Goal: Find contact information: Find contact information

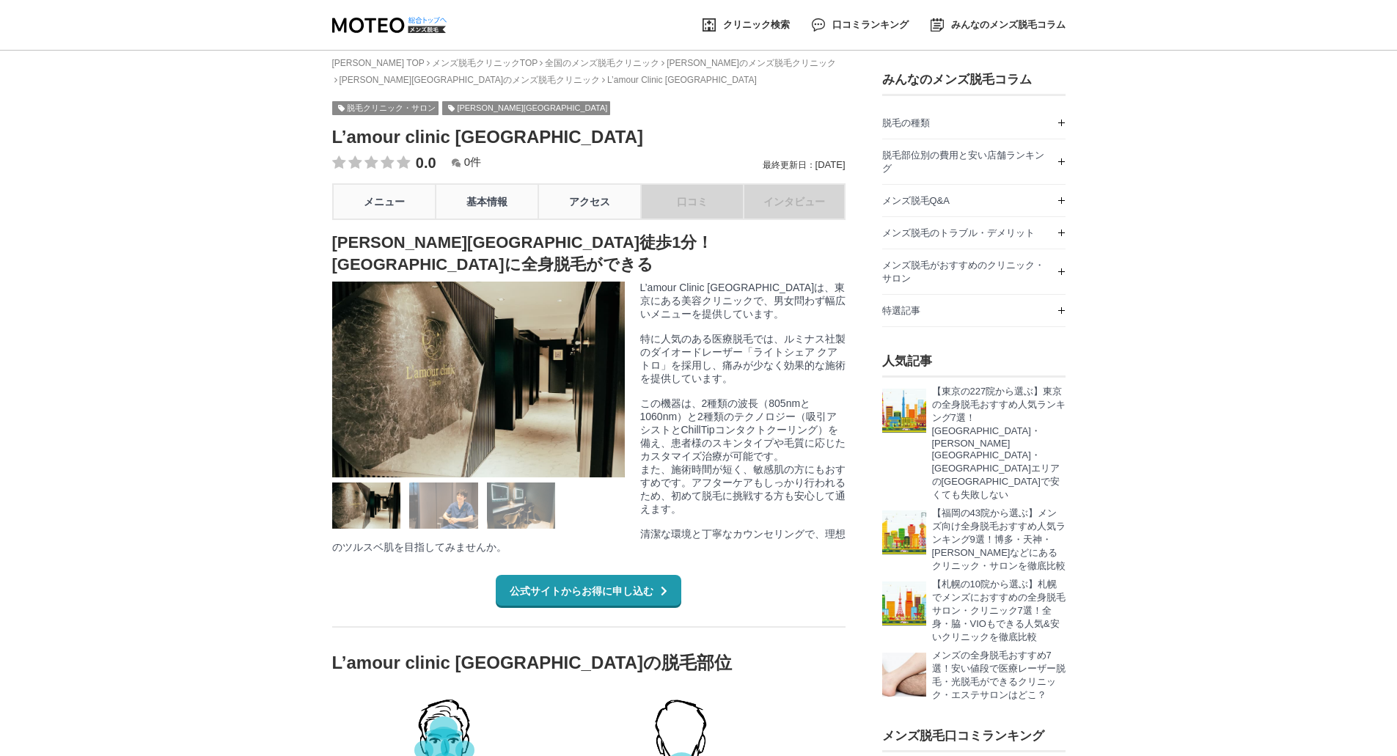
click at [408, 13] on div "クリニック検索 口コミランキング みんなのメンズ脱毛コラム" at bounding box center [698, 25] width 733 height 50
click at [383, 23] on img at bounding box center [389, 25] width 114 height 15
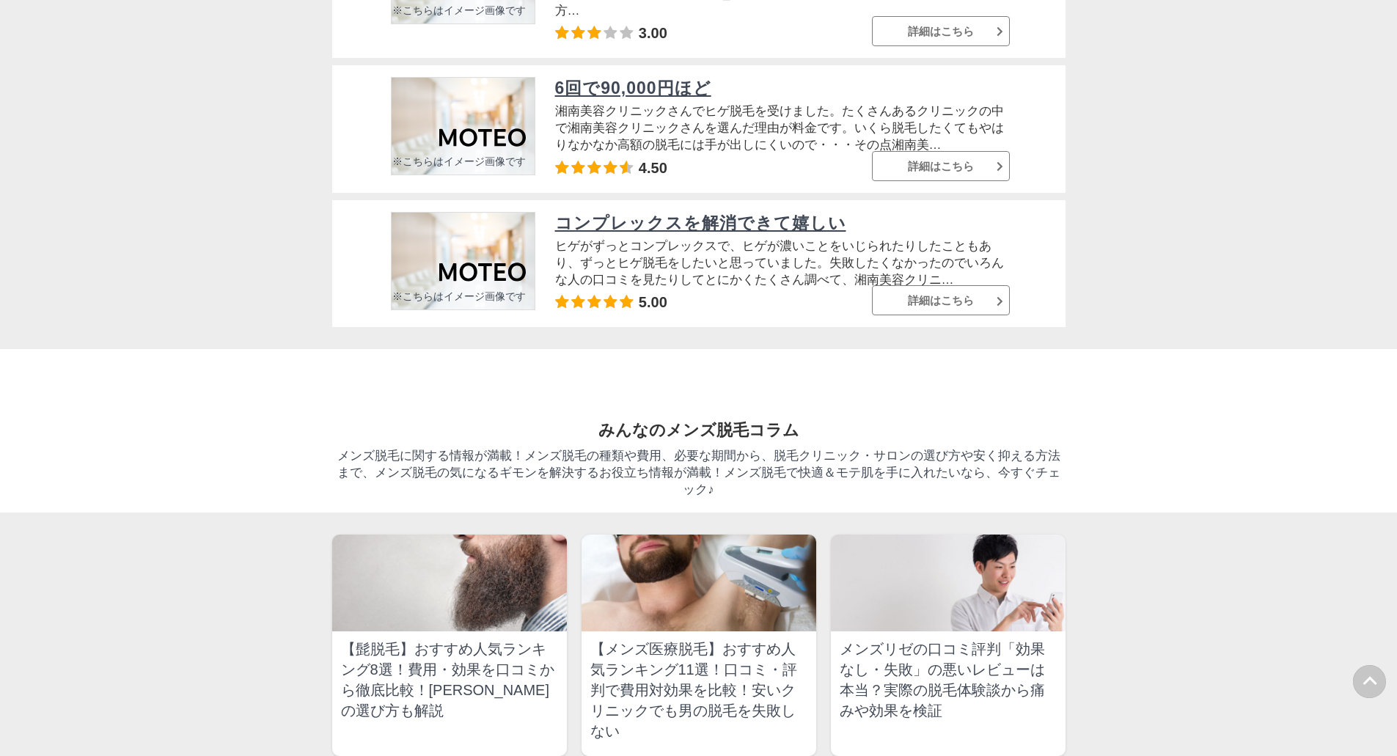
scroll to position [8250, 0]
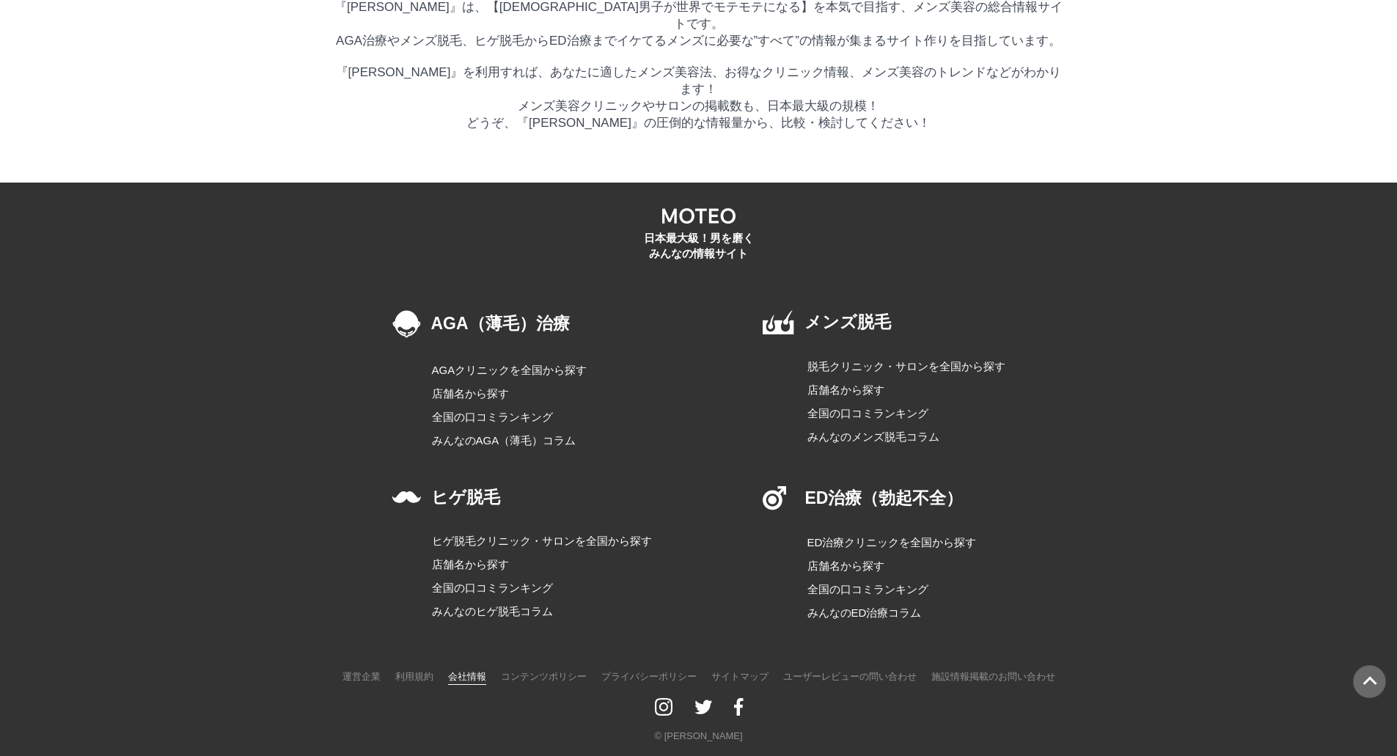
click at [455, 667] on link "会社情報" at bounding box center [467, 676] width 38 height 18
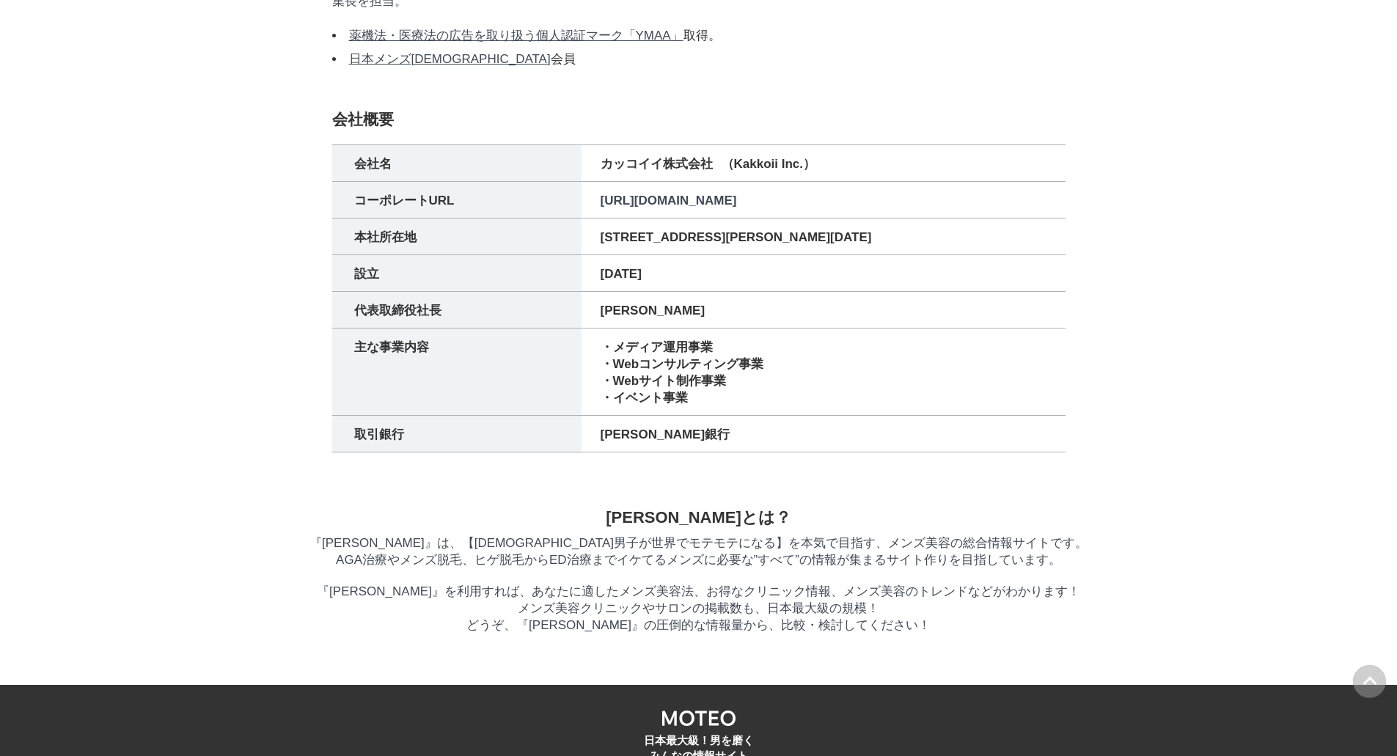
scroll to position [2346, 0]
drag, startPoint x: 674, startPoint y: 239, endPoint x: 600, endPoint y: 237, distance: 74.8
click at [600, 183] on td "カッコイイ株式会社 （Kakkoii Inc.）" at bounding box center [823, 164] width 484 height 37
copy td "カッコイイ株式会社"
